Goal: Contribute content: Add original content to the website for others to see

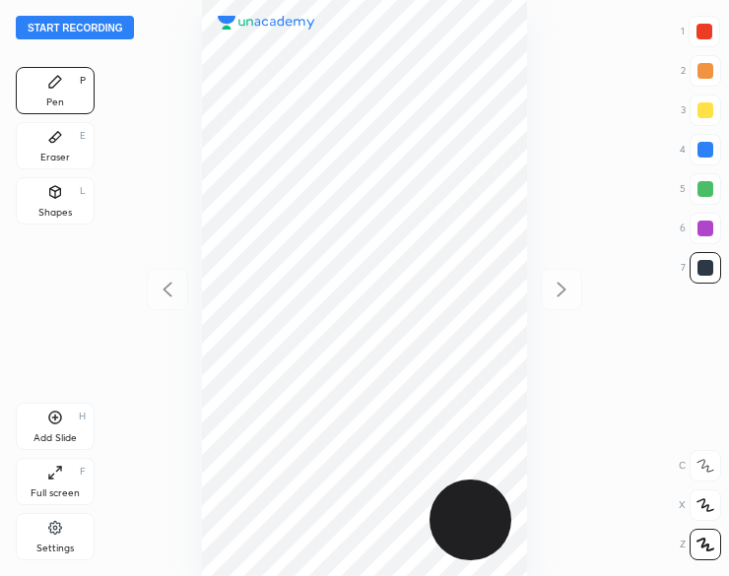
scroll to position [576, 414]
click at [105, 34] on button "Start recording" at bounding box center [75, 28] width 118 height 24
click at [63, 208] on div "Shapes" at bounding box center [55, 213] width 34 height 10
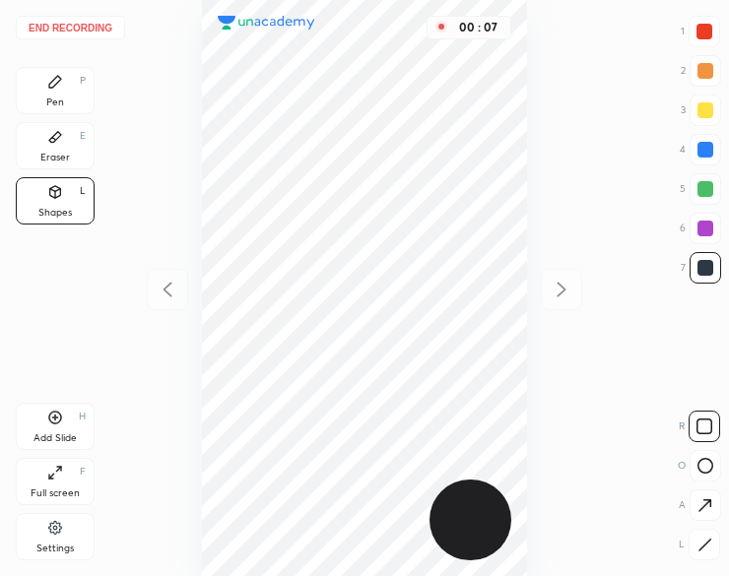
click at [706, 547] on icon at bounding box center [705, 545] width 15 height 15
click at [706, 549] on icon at bounding box center [705, 545] width 15 height 15
click at [55, 90] on icon at bounding box center [55, 82] width 16 height 16
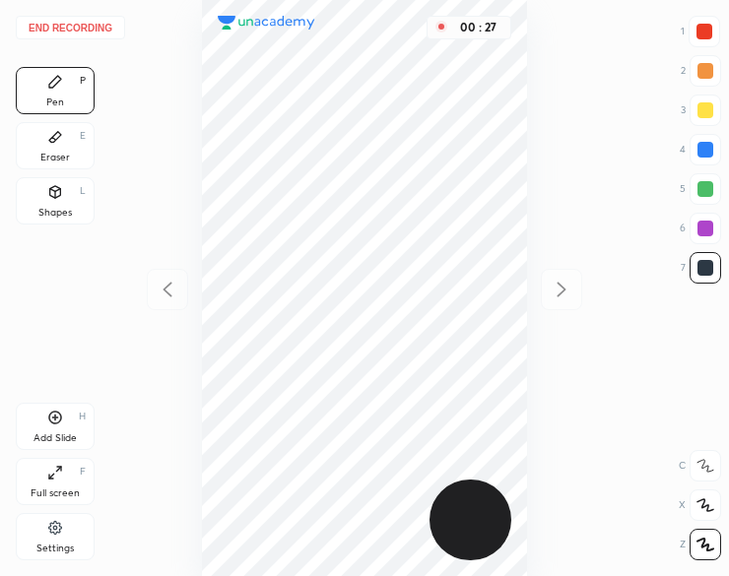
click at [55, 94] on div "Pen P" at bounding box center [55, 90] width 79 height 47
click at [60, 202] on div "Shapes L" at bounding box center [55, 200] width 79 height 47
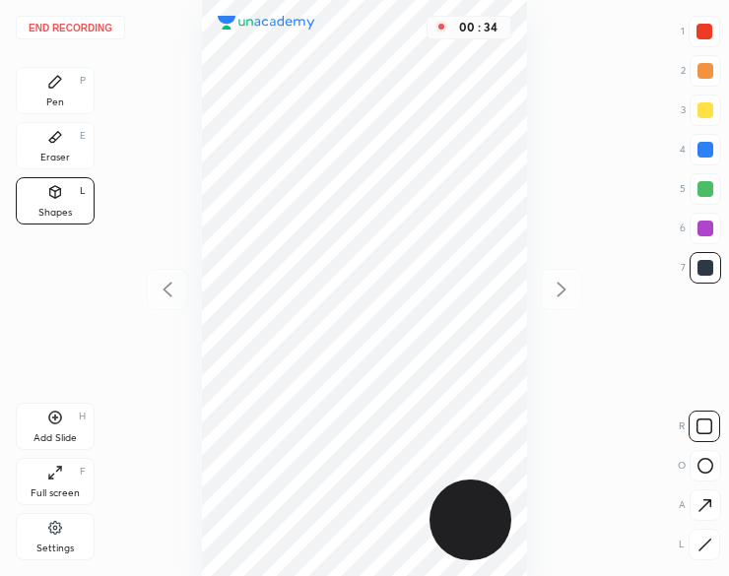
click at [704, 551] on icon at bounding box center [705, 545] width 15 height 15
click at [54, 82] on icon at bounding box center [55, 82] width 12 height 12
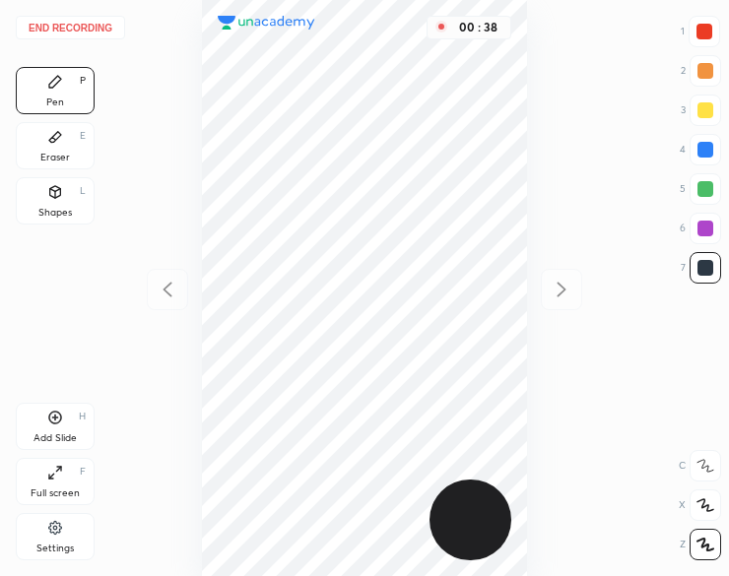
click at [53, 85] on icon at bounding box center [55, 82] width 12 height 12
click at [688, 28] on div "1" at bounding box center [700, 32] width 39 height 32
click at [704, 17] on div at bounding box center [705, 32] width 32 height 32
click at [696, 27] on div at bounding box center [705, 32] width 32 height 32
click at [708, 269] on div at bounding box center [706, 268] width 16 height 16
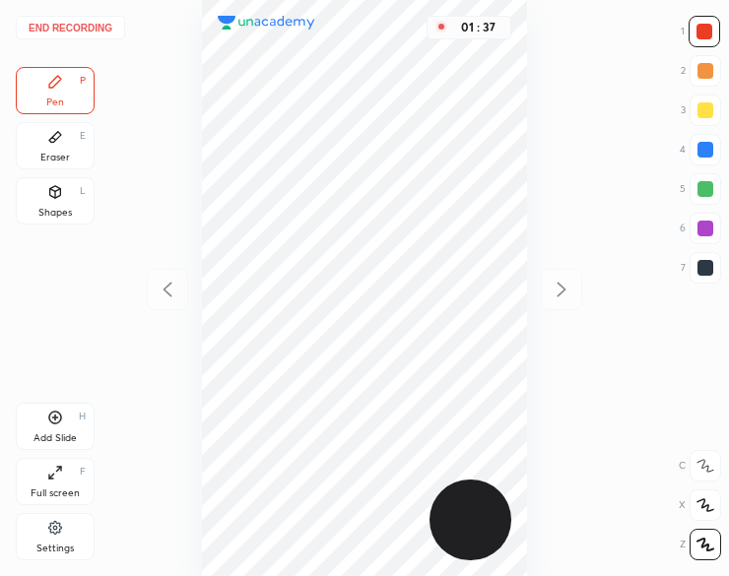
click at [702, 271] on div at bounding box center [706, 268] width 16 height 16
click at [54, 135] on icon at bounding box center [55, 137] width 12 height 11
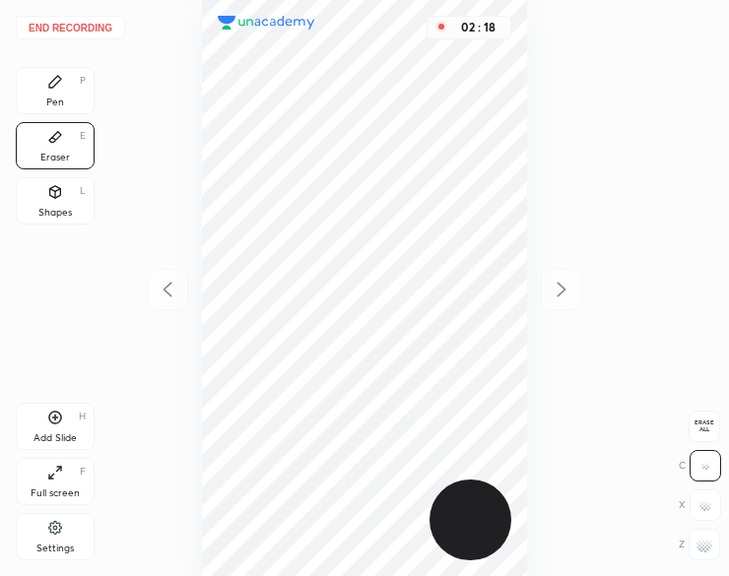
click at [696, 555] on div at bounding box center [705, 545] width 32 height 32
click at [51, 80] on icon at bounding box center [55, 82] width 16 height 16
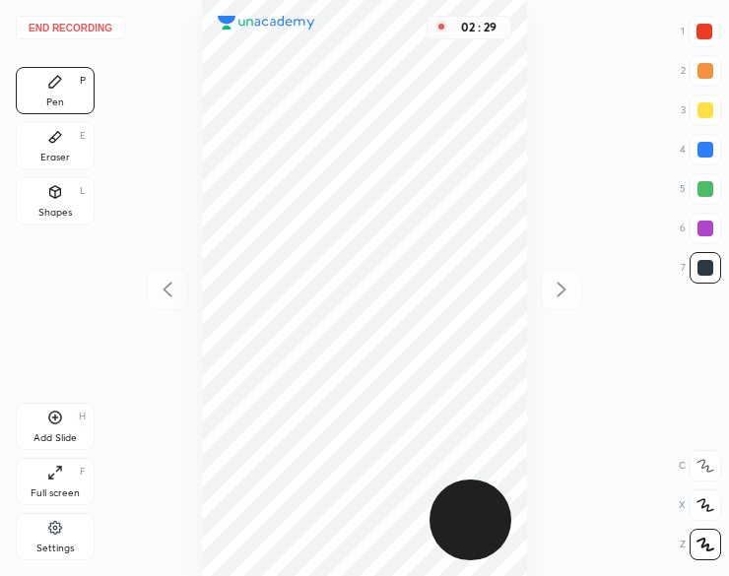
click at [47, 147] on div "Eraser E" at bounding box center [55, 145] width 79 height 47
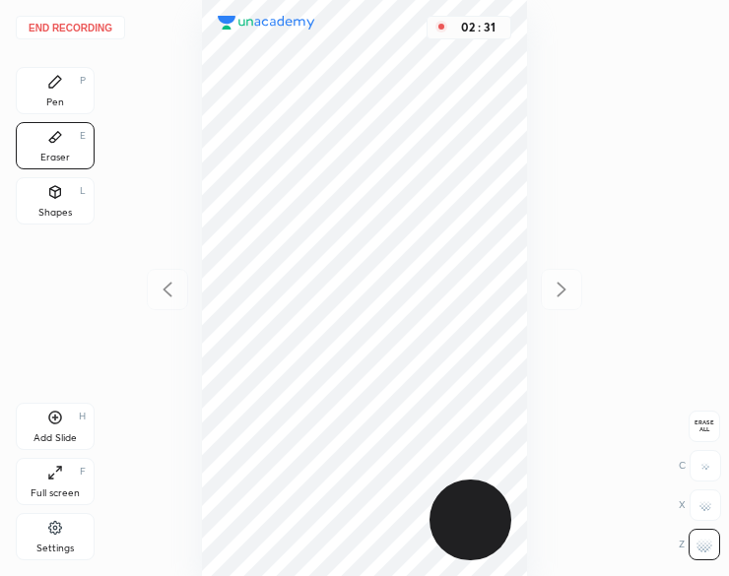
click at [43, 93] on div "Pen P" at bounding box center [55, 90] width 79 height 47
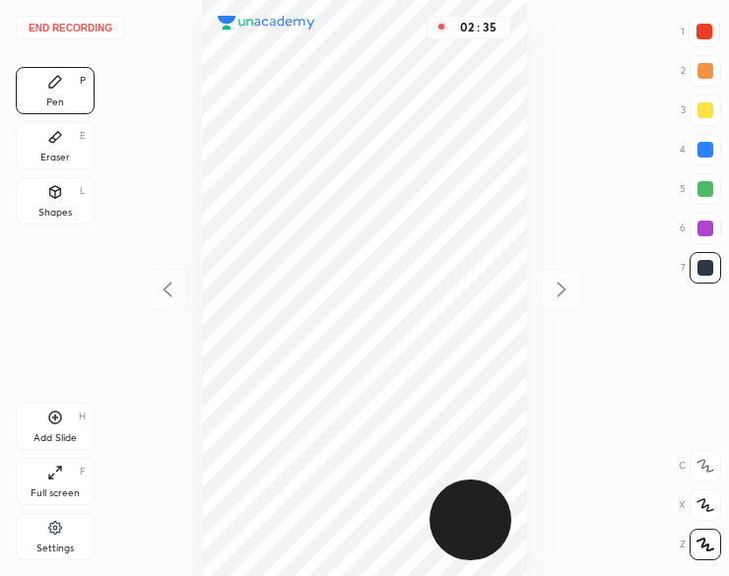
click at [44, 94] on div "Pen P" at bounding box center [55, 90] width 79 height 47
click at [564, 298] on div "02 : 36" at bounding box center [365, 288] width 414 height 576
click at [53, 425] on icon at bounding box center [55, 418] width 16 height 16
click at [78, 32] on button "End recording" at bounding box center [70, 28] width 109 height 24
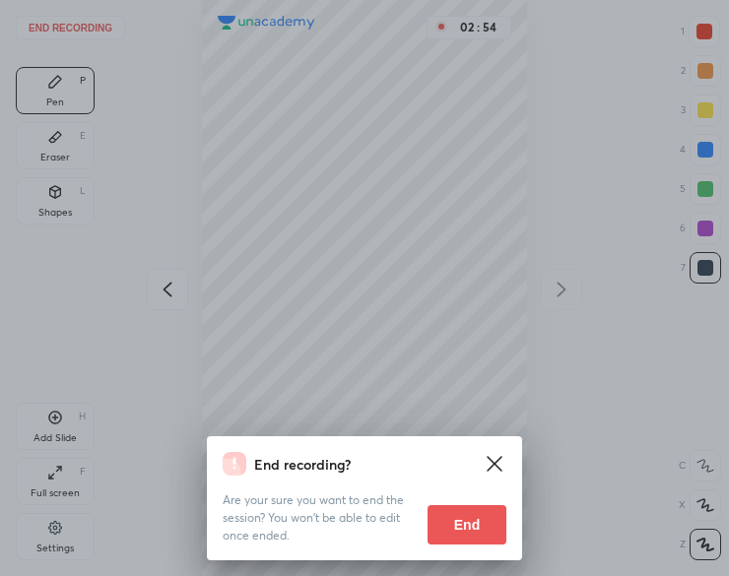
click at [475, 533] on button "End" at bounding box center [467, 525] width 79 height 39
